Goal: Transaction & Acquisition: Purchase product/service

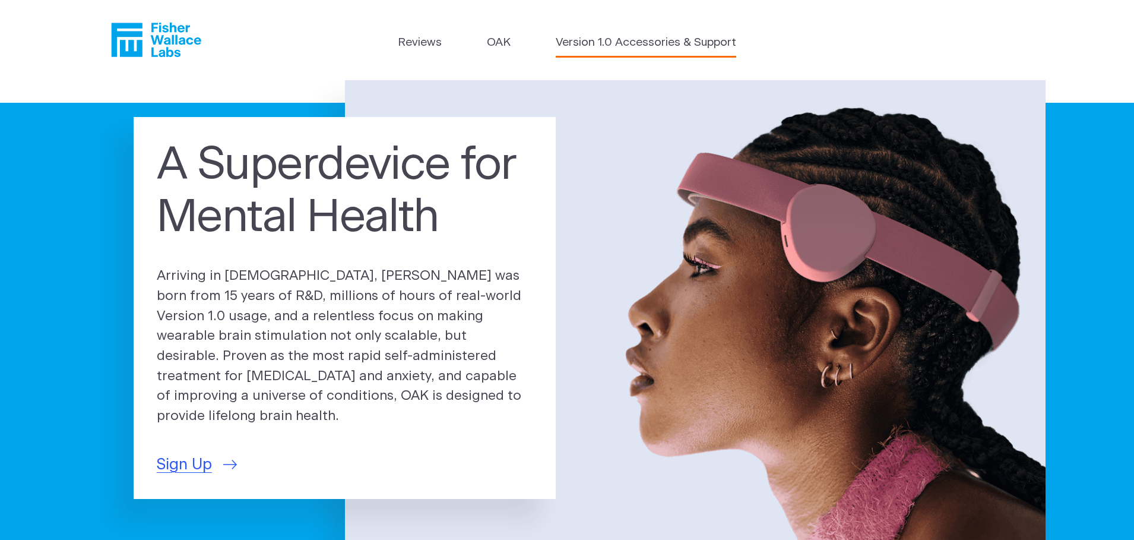
click at [654, 46] on link "Version 1.0 Accessories & Support" at bounding box center [646, 42] width 181 height 17
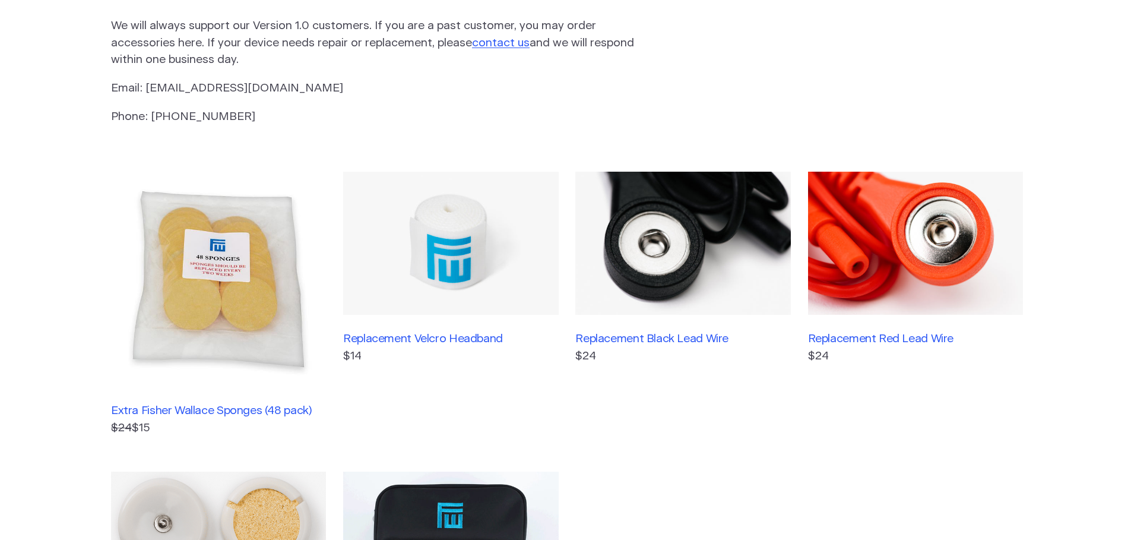
scroll to position [238, 0]
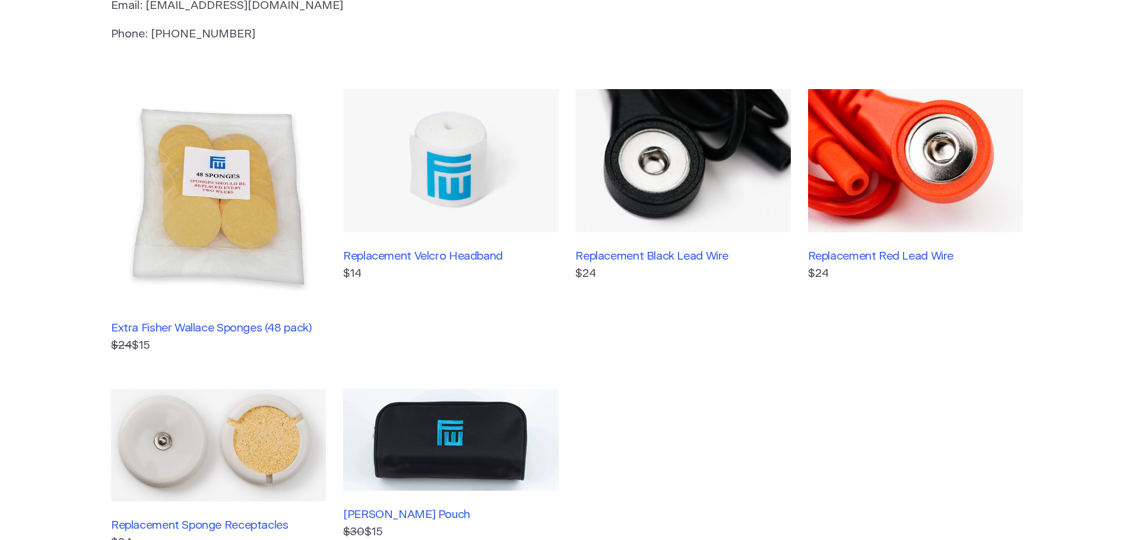
click at [425, 172] on img at bounding box center [450, 161] width 215 height 144
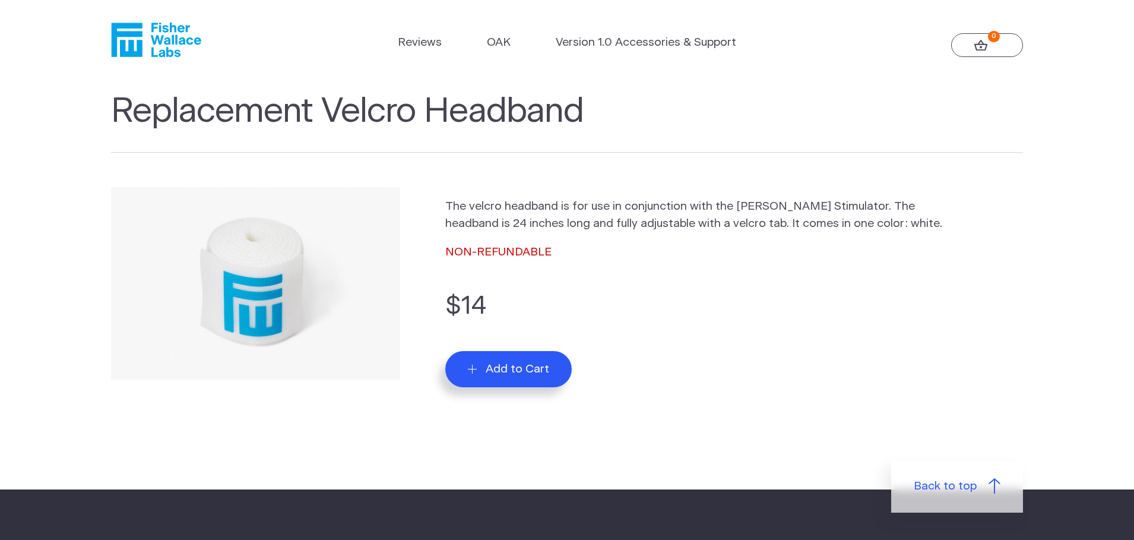
click at [717, 393] on div "The velcro headband is for use in conjunction with the Fisher Wallace Stimulato…" at bounding box center [734, 293] width 578 height 212
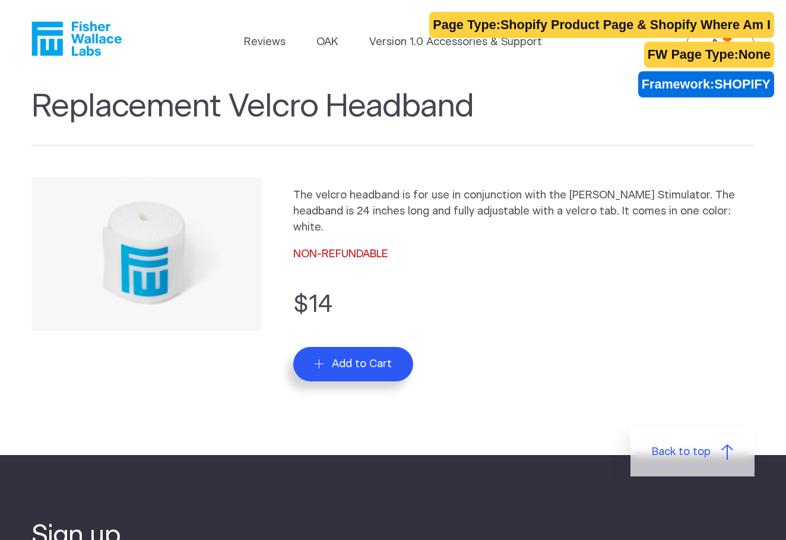
click at [507, 397] on section "Replacement Velcro Headband The velcro headband is for use in conjunction with …" at bounding box center [393, 266] width 786 height 378
click at [393, 355] on button "Add to Cart" at bounding box center [353, 364] width 120 height 34
